Goal: Transaction & Acquisition: Purchase product/service

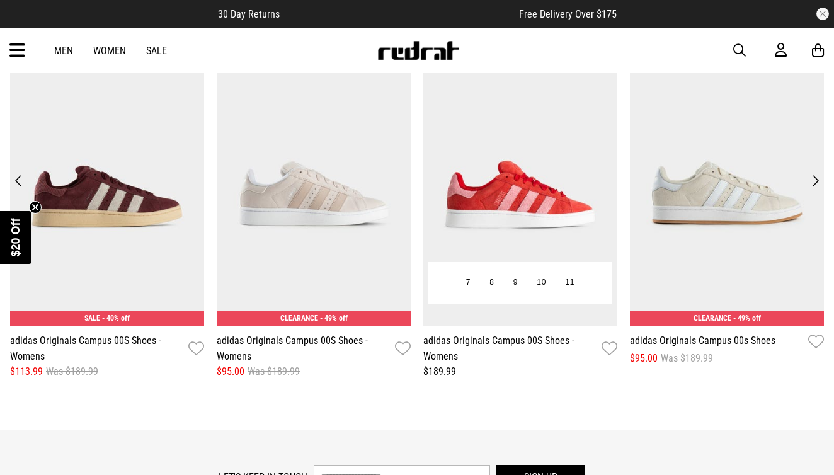
scroll to position [1450, 0]
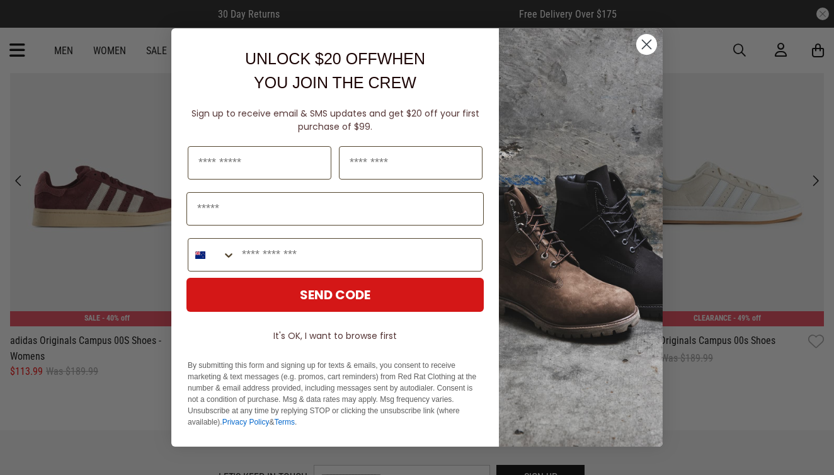
click at [646, 42] on circle "Close dialog" at bounding box center [646, 44] width 21 height 21
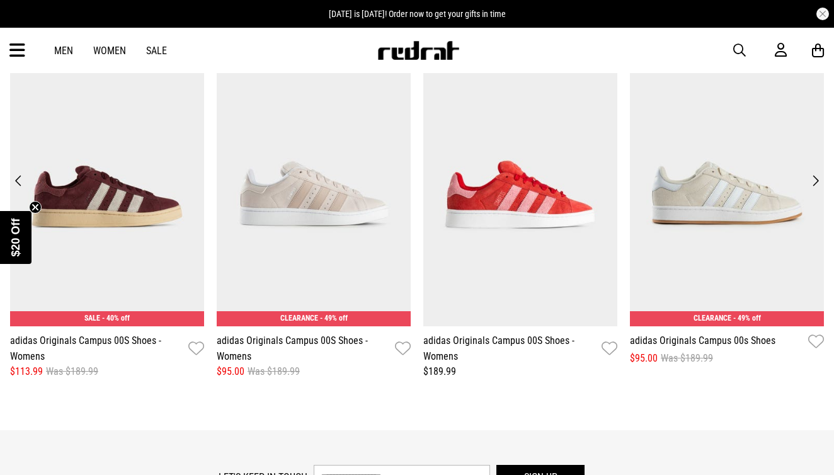
click at [818, 182] on button "Next" at bounding box center [815, 181] width 17 height 18
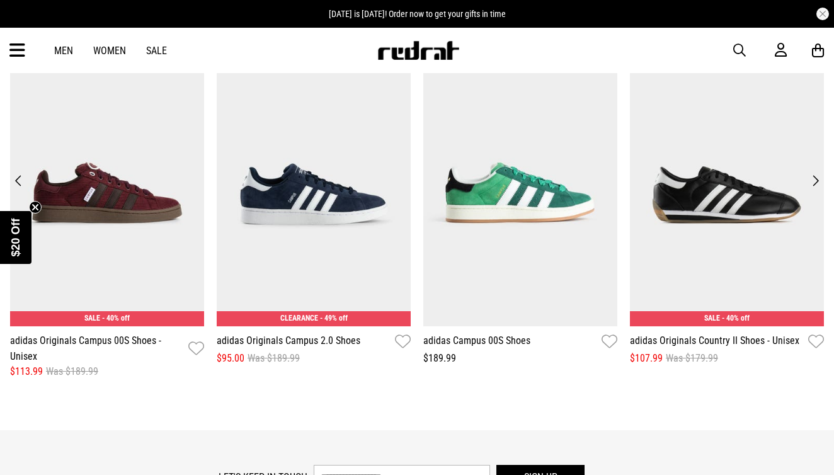
click at [813, 178] on button "Next" at bounding box center [815, 181] width 17 height 18
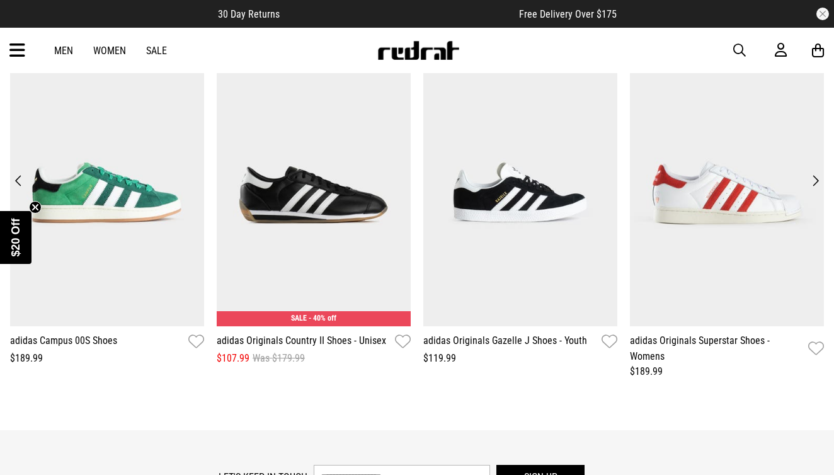
click at [20, 177] on button "Previous" at bounding box center [18, 181] width 17 height 18
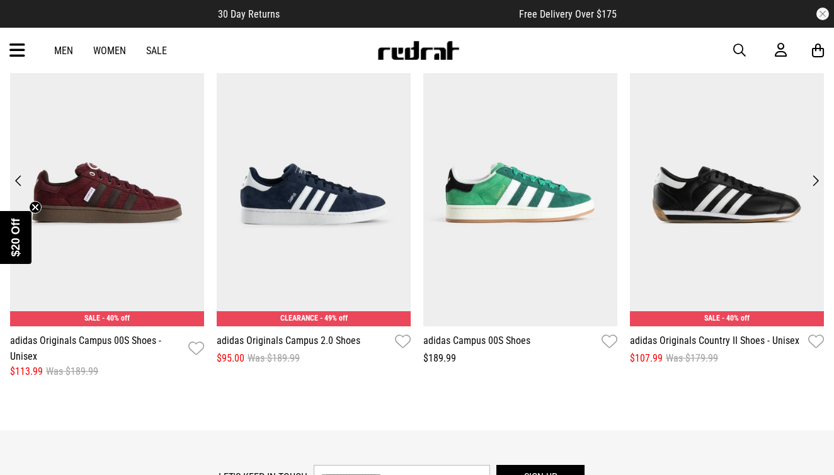
click at [20, 177] on button "Previous" at bounding box center [18, 181] width 17 height 18
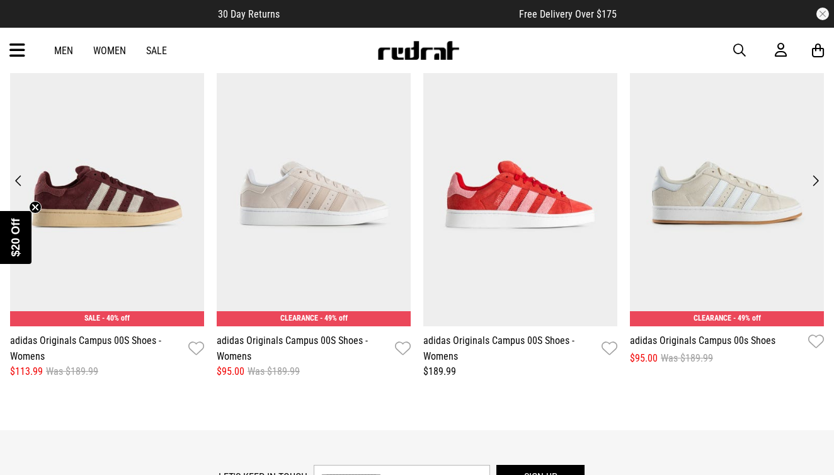
click at [20, 181] on button "Previous" at bounding box center [18, 181] width 17 height 18
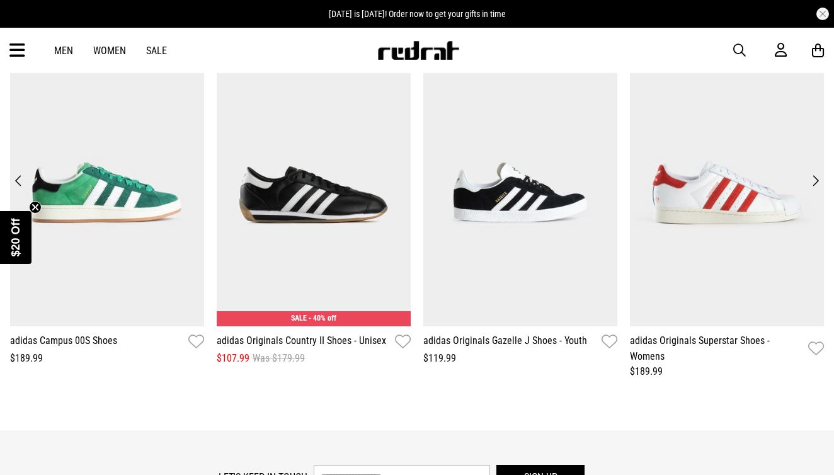
click at [20, 183] on button "Previous" at bounding box center [18, 181] width 17 height 18
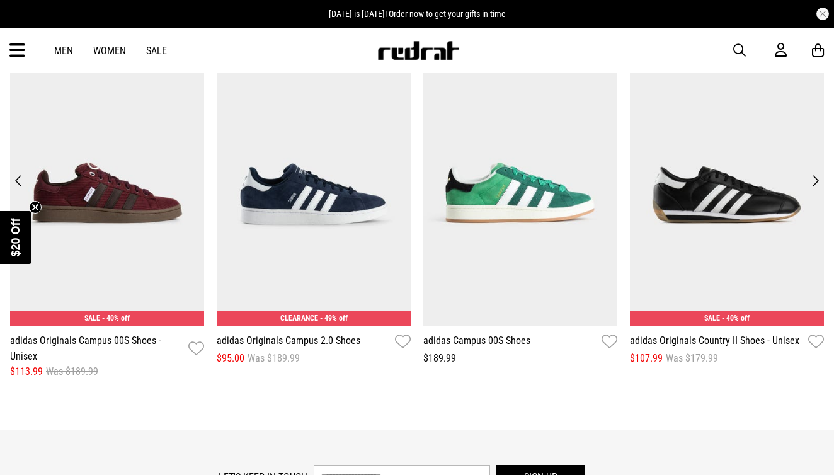
click at [20, 183] on button "Previous" at bounding box center [18, 181] width 17 height 18
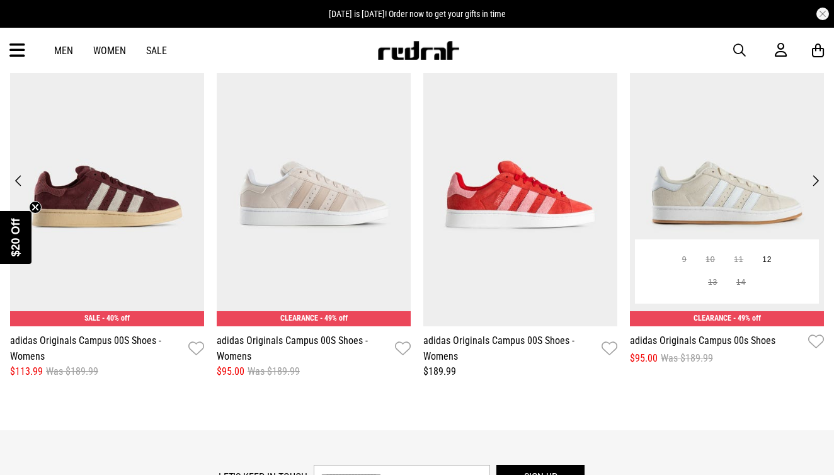
click at [731, 169] on img at bounding box center [727, 193] width 194 height 268
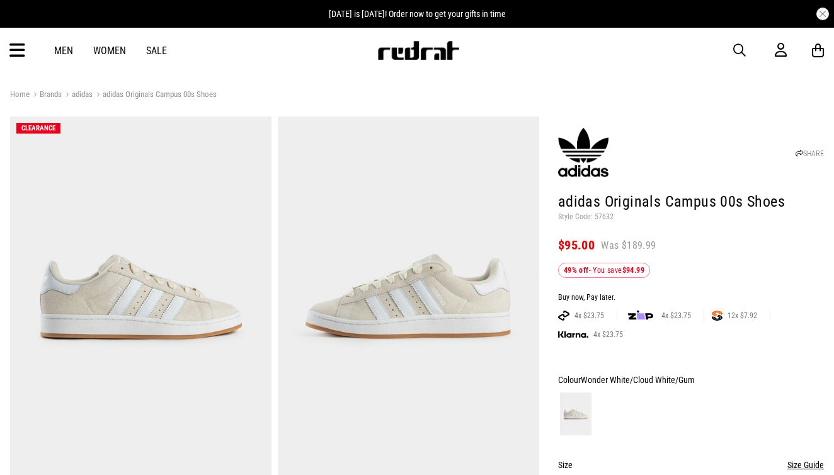
click at [406, 266] on img at bounding box center [408, 297] width 261 height 360
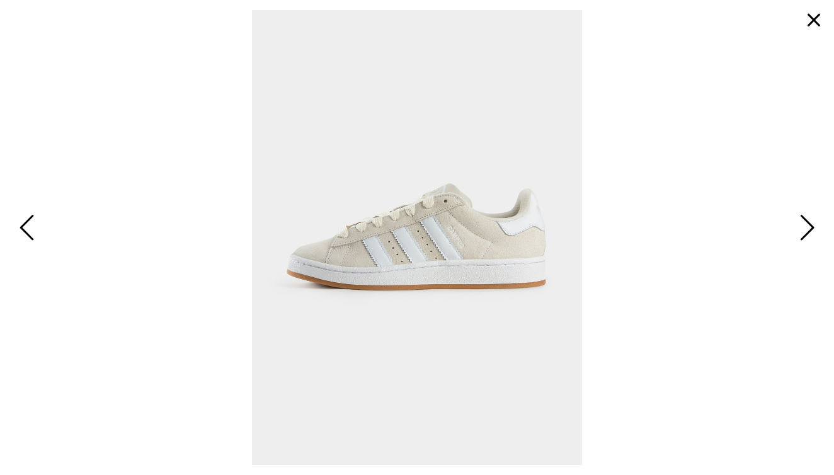
scroll to position [8, 0]
click at [810, 237] on span "Next" at bounding box center [805, 228] width 20 height 37
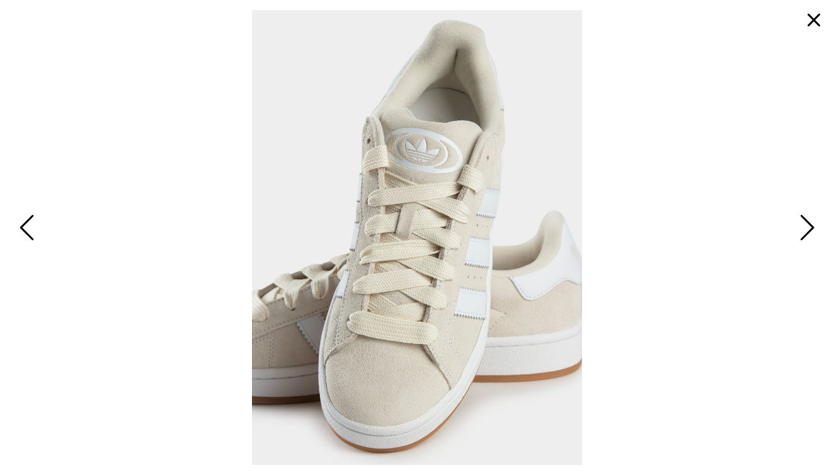
click at [805, 232] on span "Next" at bounding box center [805, 228] width 20 height 37
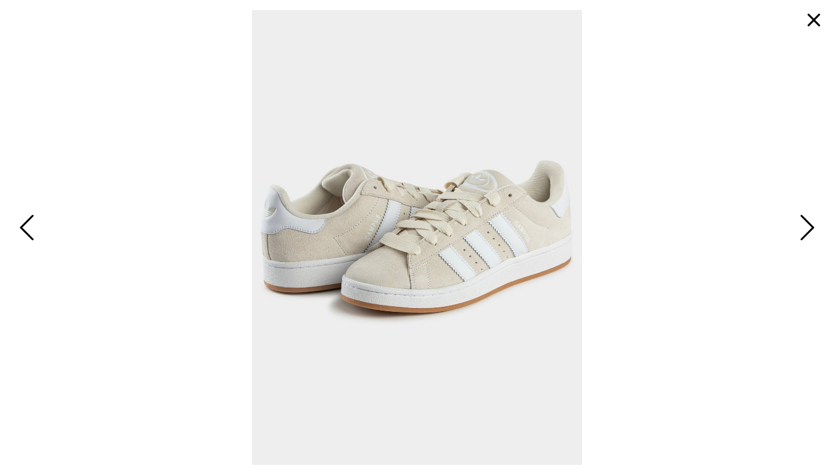
click at [805, 232] on span "Next" at bounding box center [805, 228] width 20 height 37
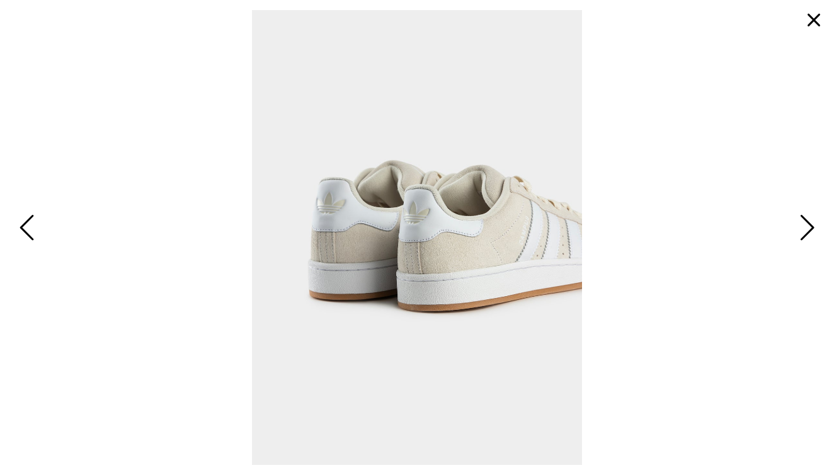
click at [815, 20] on button "button" at bounding box center [814, 20] width 30 height 30
